Goal: Information Seeking & Learning: Find specific fact

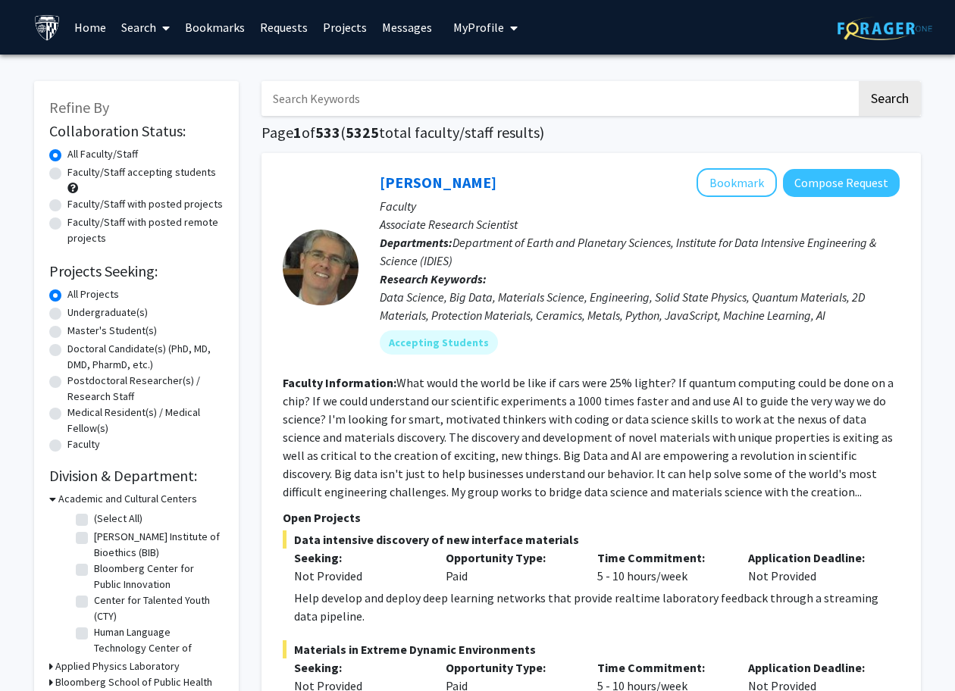
click at [353, 105] on input "Search Keywords" at bounding box center [558, 98] width 595 height 35
type input "[PERSON_NAME]"
click at [889, 101] on button "Search" at bounding box center [889, 98] width 62 height 35
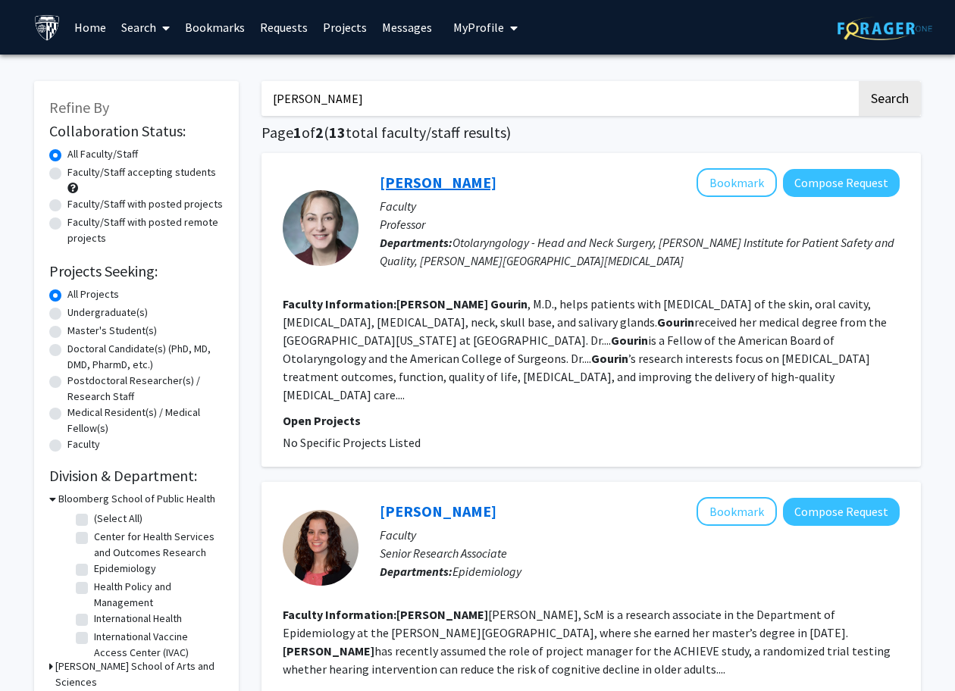
click at [456, 191] on link "[PERSON_NAME]" at bounding box center [438, 182] width 117 height 19
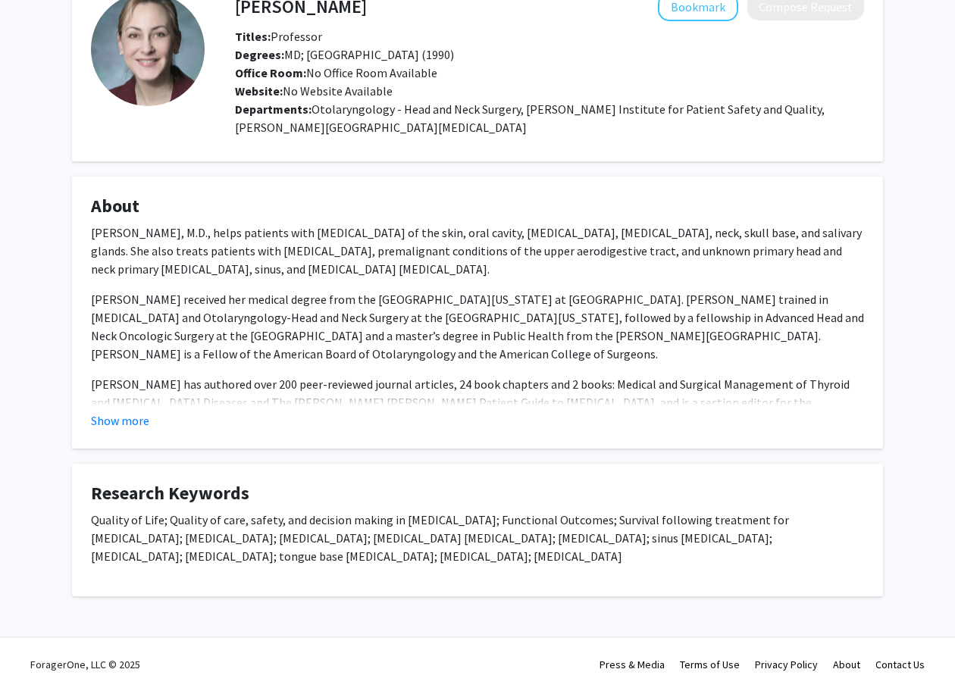
scroll to position [93, 0]
click at [127, 425] on button "Show more" at bounding box center [120, 420] width 58 height 18
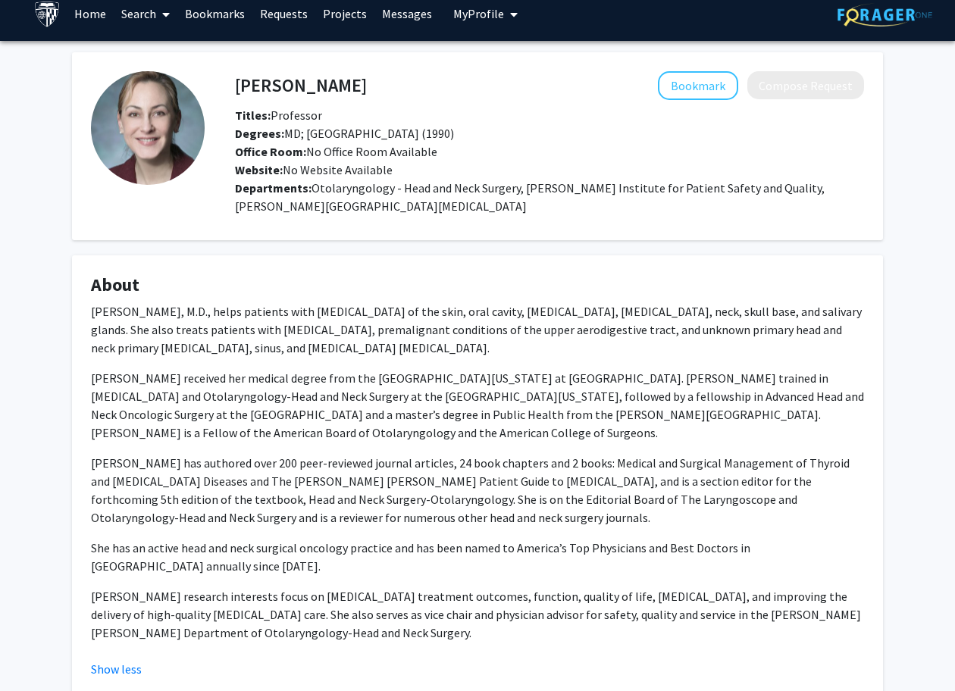
scroll to position [14, 0]
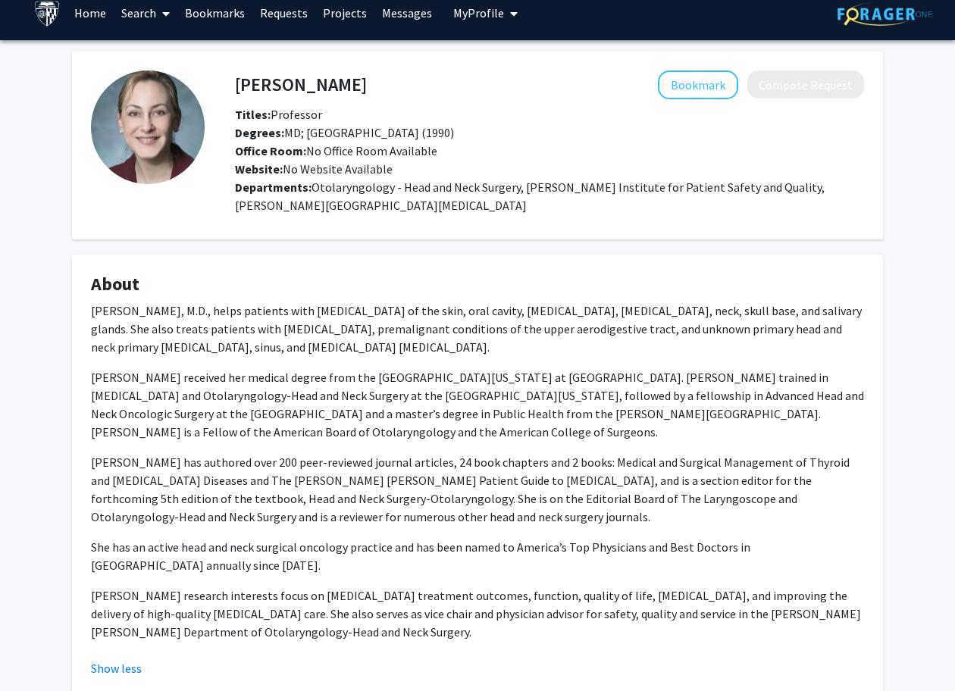
click at [808, 102] on div "[PERSON_NAME] Bookmark Compose Request Titles: Professor [PERSON_NAME]: MD; [GE…" at bounding box center [549, 124] width 652 height 108
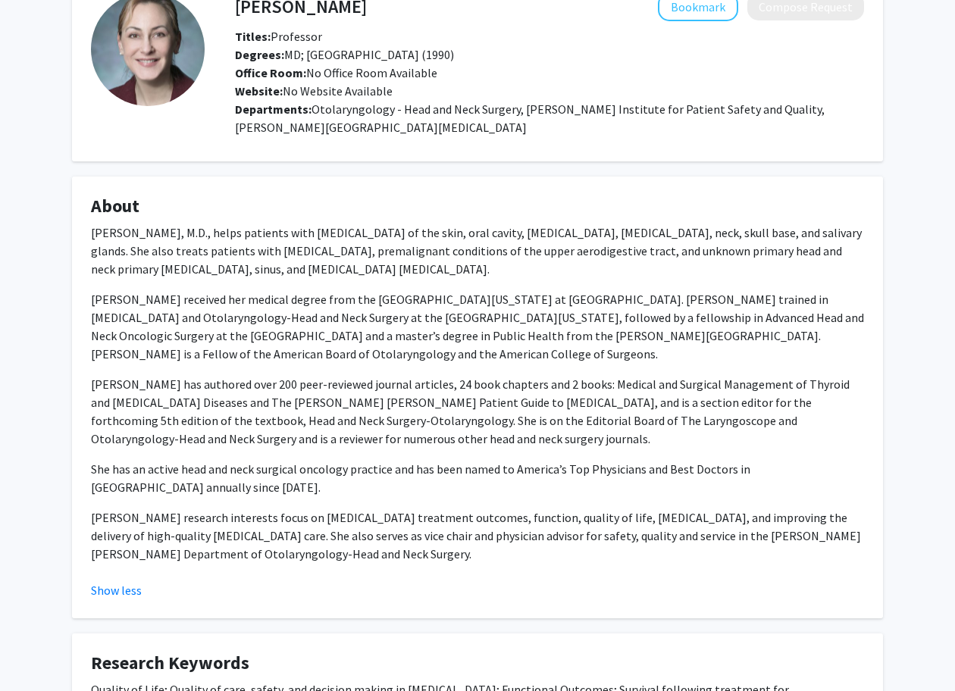
scroll to position [95, 0]
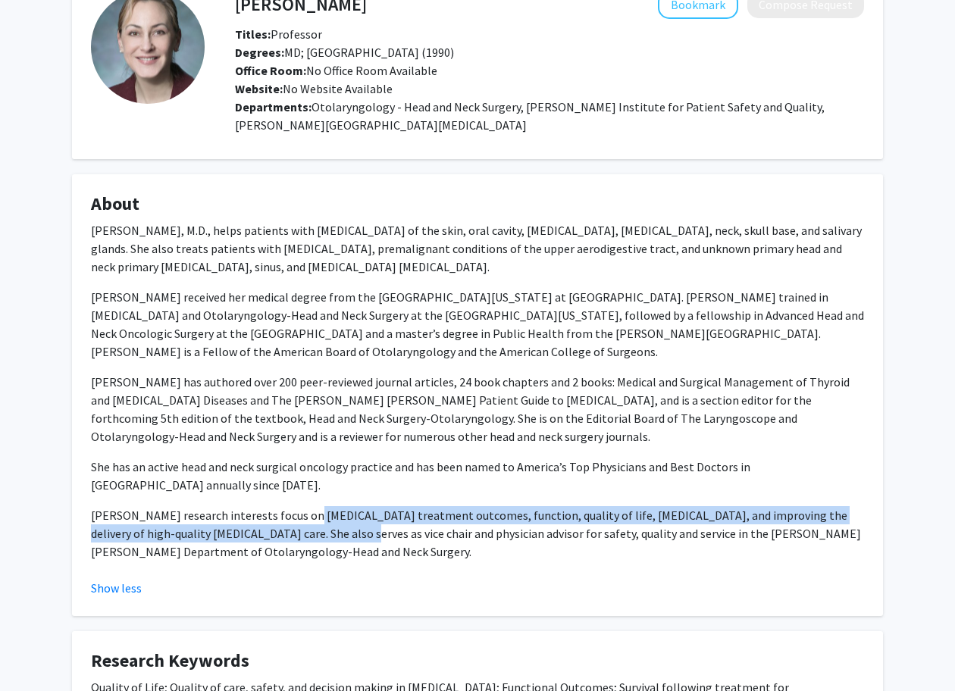
drag, startPoint x: 288, startPoint y: 521, endPoint x: 288, endPoint y: 531, distance: 9.8
click at [288, 531] on p "[PERSON_NAME] research interests focus on [MEDICAL_DATA] treatment outcomes, fu…" at bounding box center [477, 533] width 773 height 55
copy p "[MEDICAL_DATA] treatment outcomes, function, quality of life, [MEDICAL_DATA], a…"
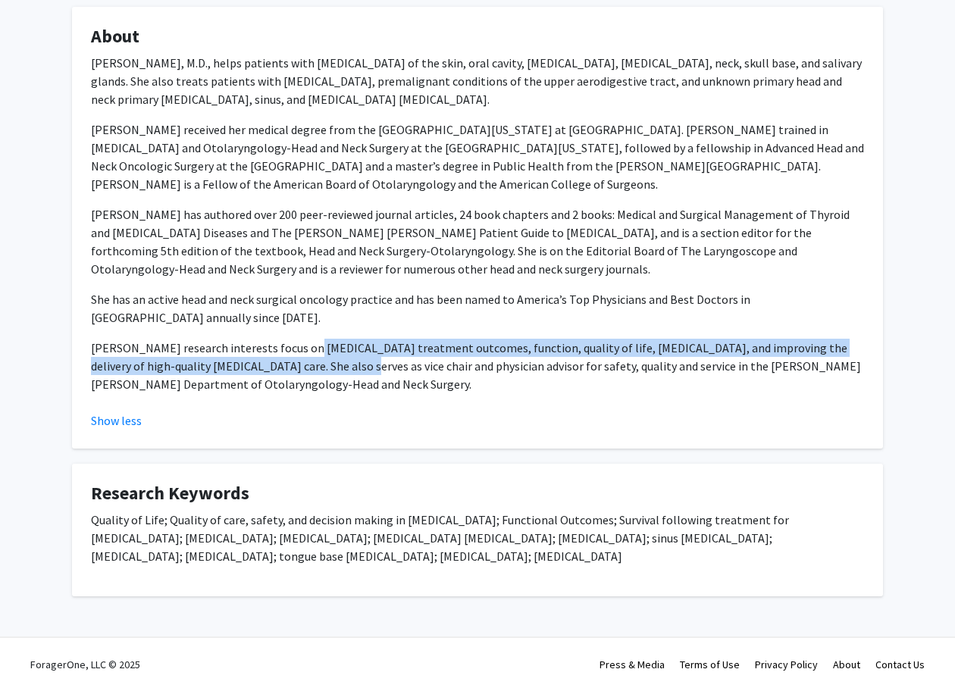
scroll to position [263, 0]
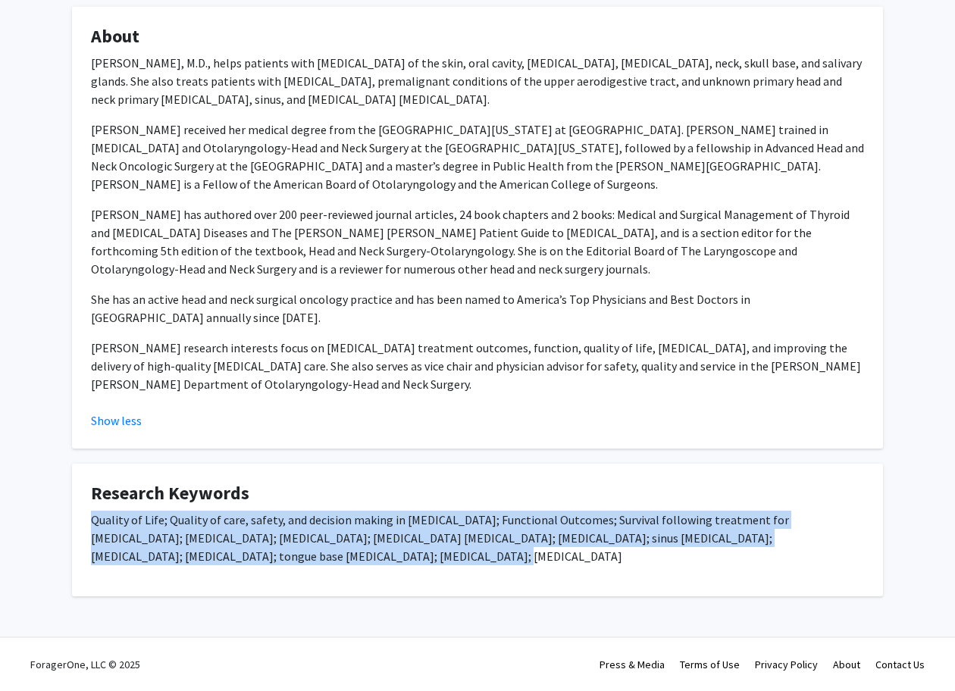
drag, startPoint x: 244, startPoint y: 558, endPoint x: 80, endPoint y: 524, distance: 167.0
click at [80, 524] on fg-card "Research Keywords Quality of Life; Quality of care, safety, and decision making…" at bounding box center [477, 530] width 811 height 133
copy p "Quality of Life; Quality of care, safety, and decision making in [MEDICAL_DATA]…"
